Goal: Task Accomplishment & Management: Complete application form

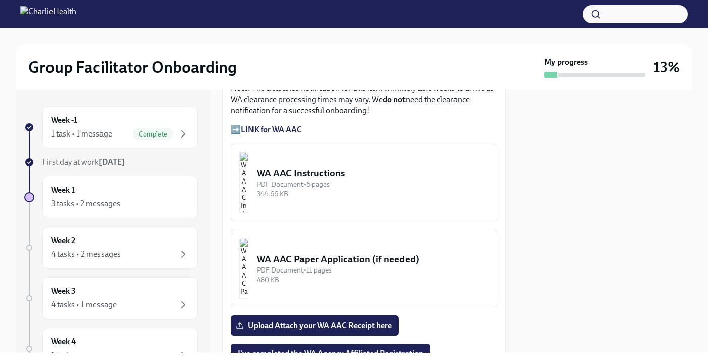
scroll to position [952, 0]
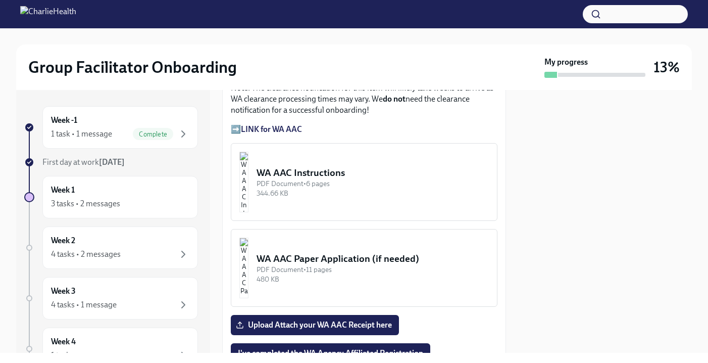
click at [379, 179] on div "PDF Document • 6 pages" at bounding box center [373, 184] width 232 height 10
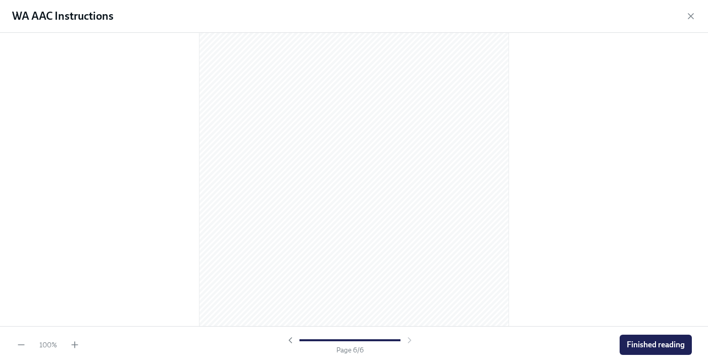
scroll to position [2102, 0]
click at [633, 339] on span "Finished reading" at bounding box center [656, 344] width 58 height 10
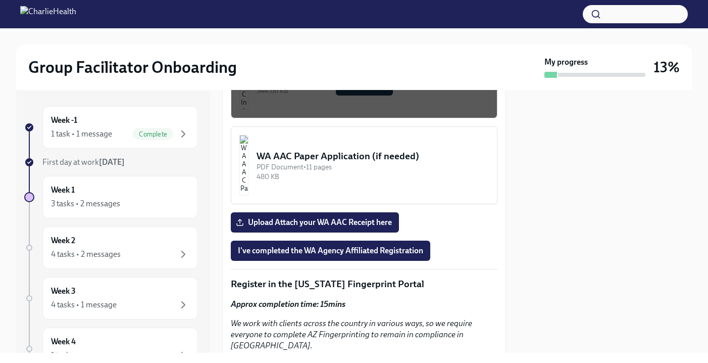
scroll to position [1055, 0]
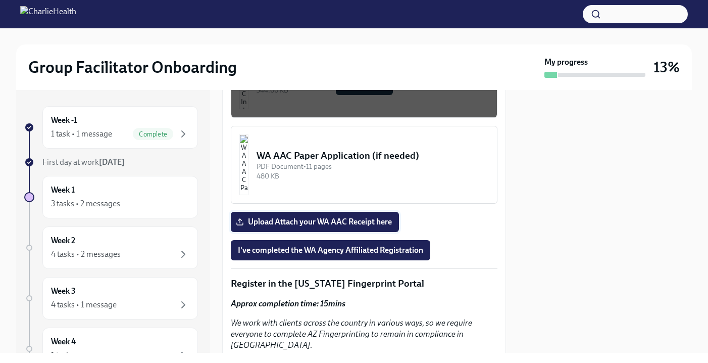
click at [337, 217] on span "Upload Attach your WA AAC Receipt here" at bounding box center [315, 222] width 154 height 10
click at [0, 0] on input "Upload Attach your WA AAC Receipt here" at bounding box center [0, 0] width 0 height 0
click at [350, 245] on span "I've completed the WA Agency Affiliated Registration" at bounding box center [330, 250] width 185 height 10
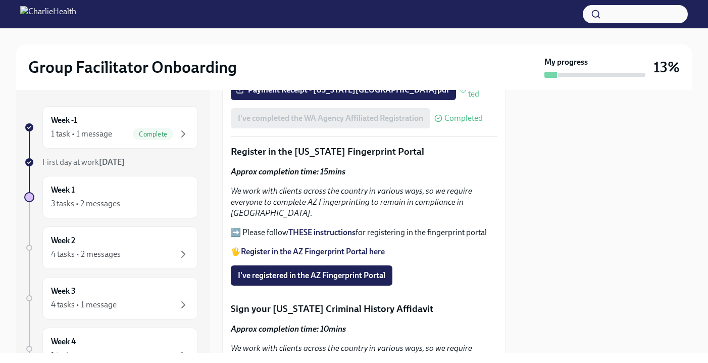
scroll to position [1195, 0]
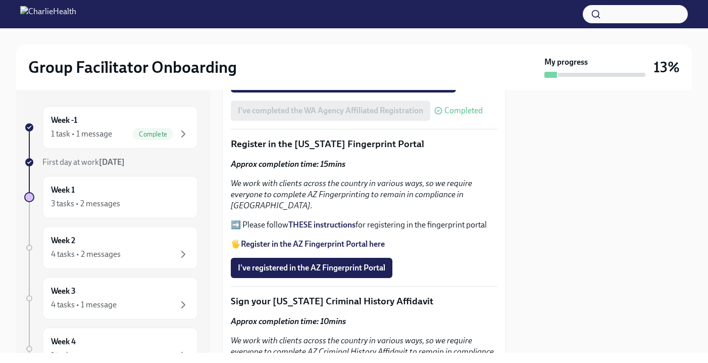
click at [322, 239] on strong "Register in the AZ Fingerprint Portal here" at bounding box center [313, 244] width 144 height 10
click at [234, 219] on p "➡️ Please follow THESE instructions for registering in the fingerprint portal" at bounding box center [364, 224] width 267 height 11
click at [312, 220] on strong "THESE instructions" at bounding box center [321, 225] width 67 height 10
click at [324, 263] on span "I've registered in the AZ Fingerprint Portal" at bounding box center [311, 268] width 147 height 10
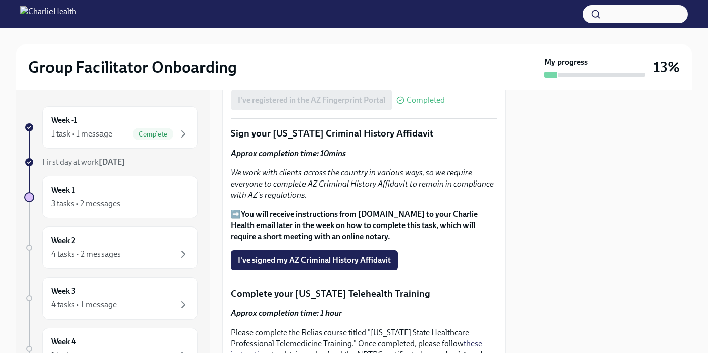
scroll to position [1396, 0]
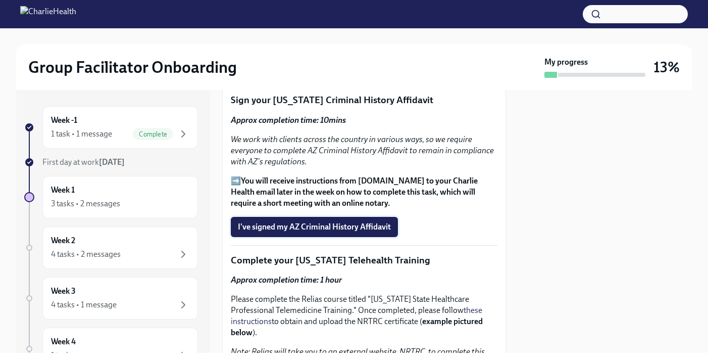
click at [296, 222] on span "I've signed my AZ Criminal History Affidavit" at bounding box center [314, 227] width 153 height 10
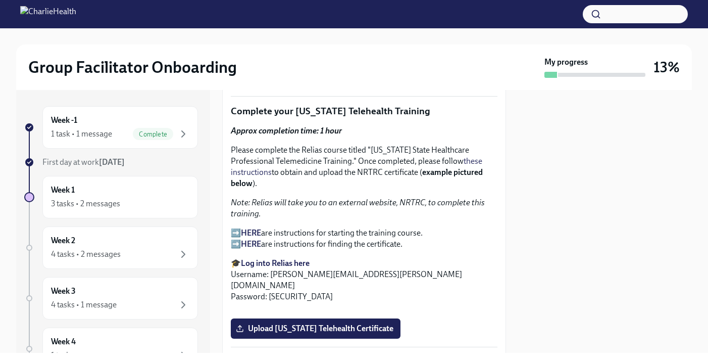
scroll to position [1543, 0]
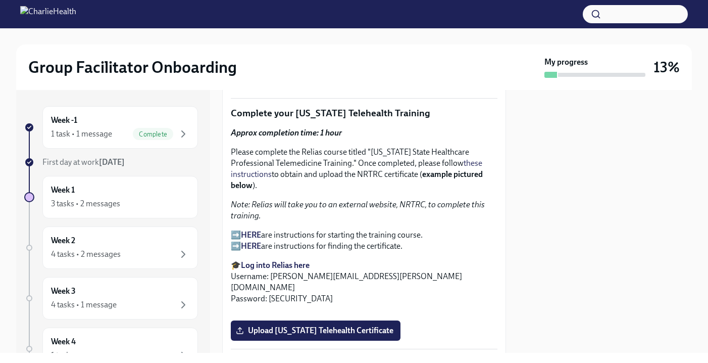
click at [253, 230] on strong "HERE" at bounding box center [251, 235] width 20 height 10
